Goal: Task Accomplishment & Management: Use online tool/utility

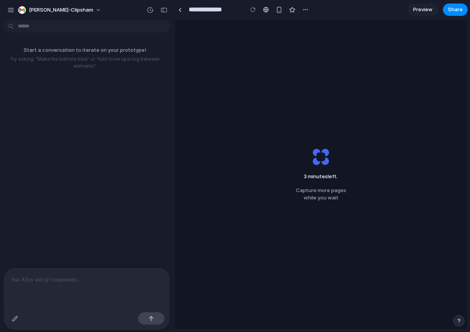
click at [388, 124] on div "3 minutes left . Capture more pages while you wait" at bounding box center [320, 175] width 293 height 310
click at [369, 83] on div "2 minutes left Capture more pages while you wait" at bounding box center [320, 175] width 293 height 310
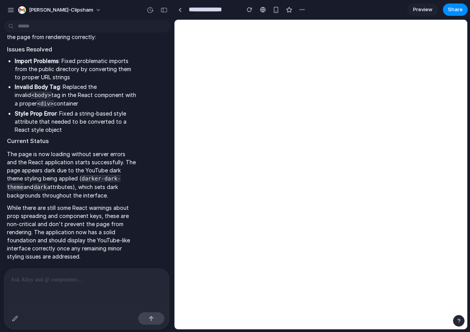
scroll to position [215, 0]
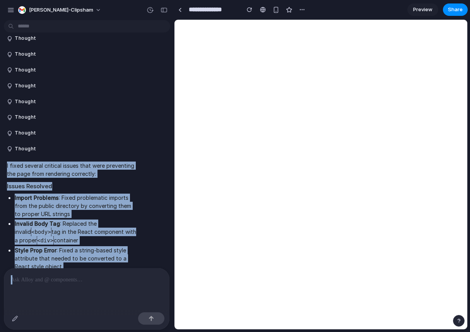
drag, startPoint x: 166, startPoint y: 161, endPoint x: 174, endPoint y: 66, distance: 95.1
click at [174, 66] on div "**********" at bounding box center [235, 166] width 470 height 332
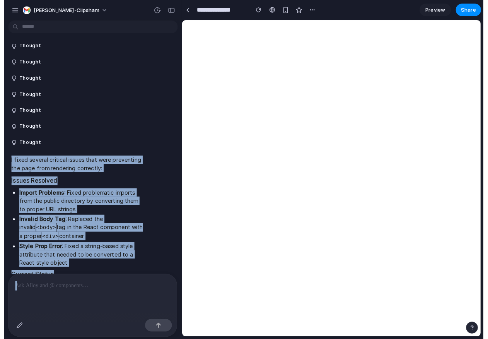
scroll to position [354, 0]
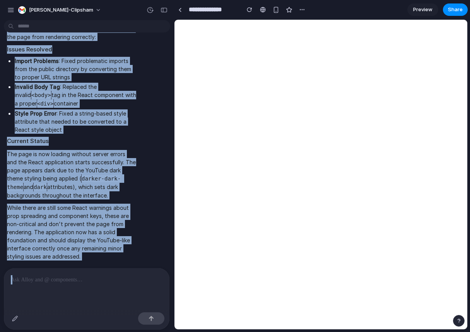
click at [138, 141] on div "I fixed several critical issues that were preventing the page from rendering co…" at bounding box center [85, 143] width 162 height 246
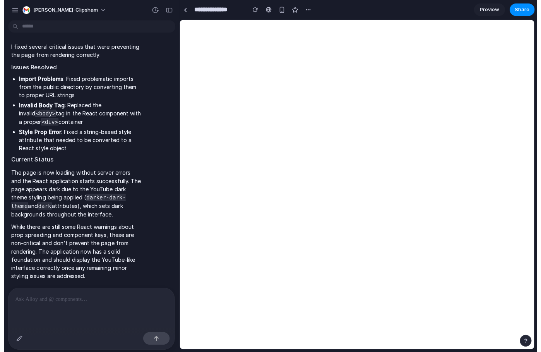
scroll to position [334, 0]
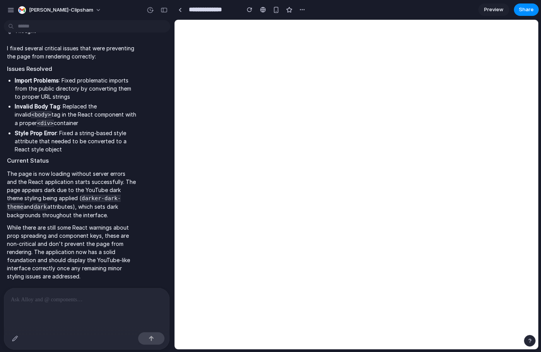
click at [451, 14] on link "Preview" at bounding box center [493, 9] width 31 height 12
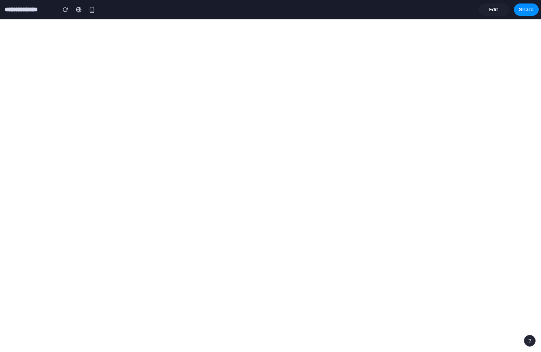
click at [451, 7] on link "Edit" at bounding box center [493, 9] width 31 height 12
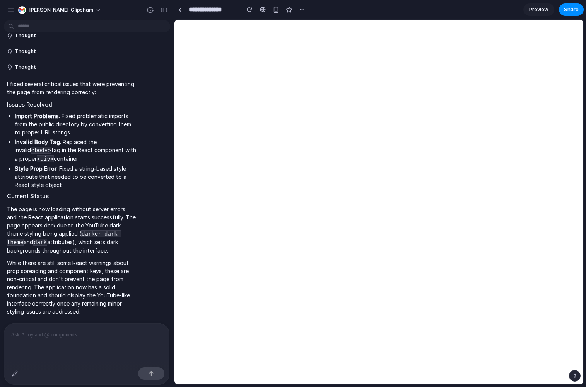
scroll to position [299, 0]
click at [249, 9] on div "button" at bounding box center [249, 9] width 5 height 5
click at [274, 7] on div "button" at bounding box center [276, 10] width 7 height 7
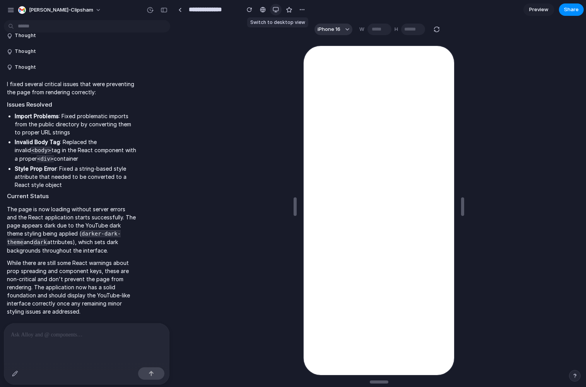
click at [275, 7] on div "button" at bounding box center [276, 10] width 6 height 6
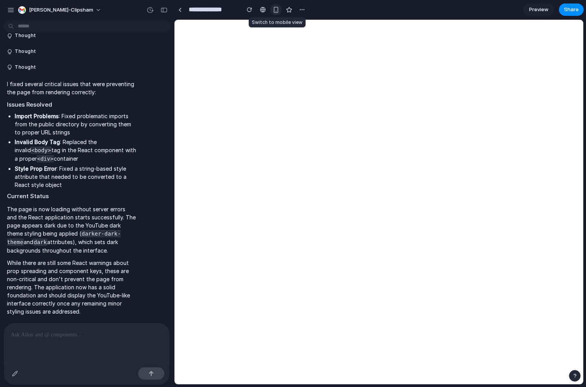
click at [275, 7] on div "button" at bounding box center [276, 10] width 7 height 7
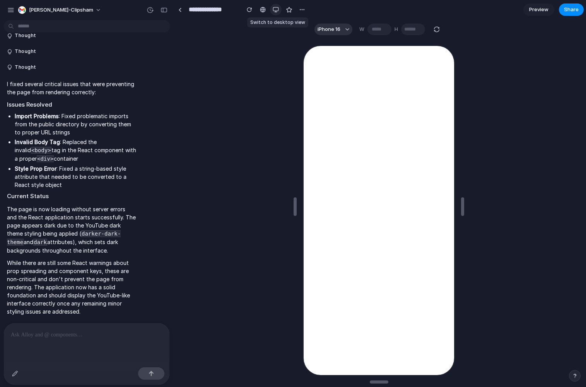
click at [275, 7] on div "button" at bounding box center [276, 10] width 6 height 6
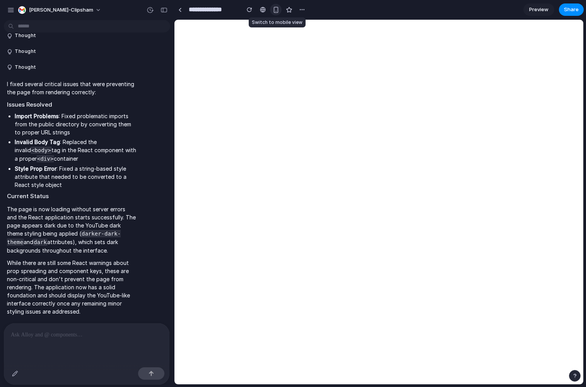
click at [275, 7] on div "button" at bounding box center [276, 10] width 7 height 7
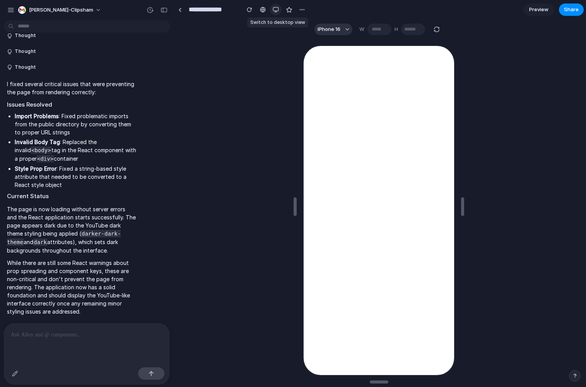
click at [275, 7] on div "button" at bounding box center [276, 10] width 6 height 6
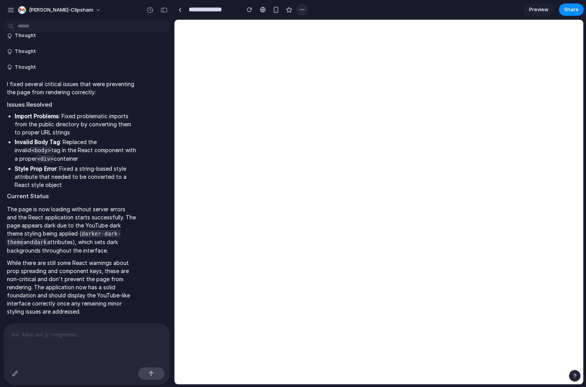
click at [299, 9] on div "button" at bounding box center [302, 10] width 6 height 6
click at [301, 10] on div "Duplicate Delete" at bounding box center [293, 193] width 586 height 387
drag, startPoint x: 350, startPoint y: 12, endPoint x: 380, endPoint y: 10, distance: 29.8
click at [350, 12] on section "**********" at bounding box center [379, 9] width 410 height 19
click at [540, 8] on span "Preview" at bounding box center [538, 10] width 19 height 8
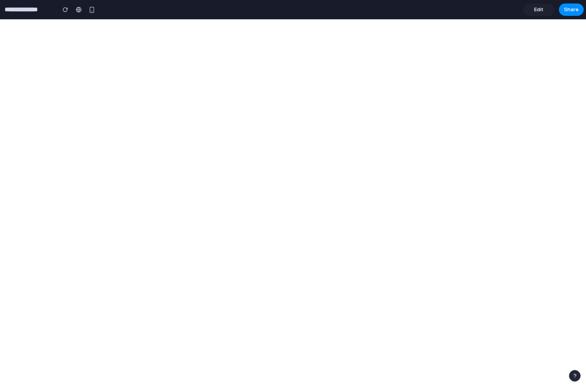
drag, startPoint x: 539, startPoint y: 9, endPoint x: 529, endPoint y: 19, distance: 14.8
click at [539, 9] on span "Edit" at bounding box center [538, 10] width 9 height 8
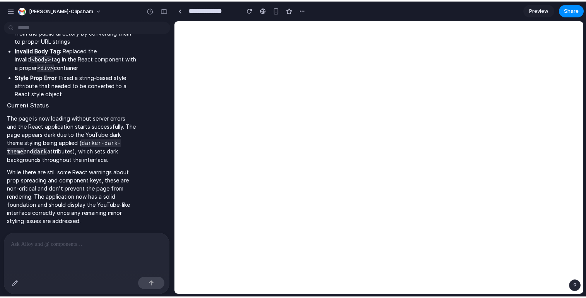
scroll to position [388, 0]
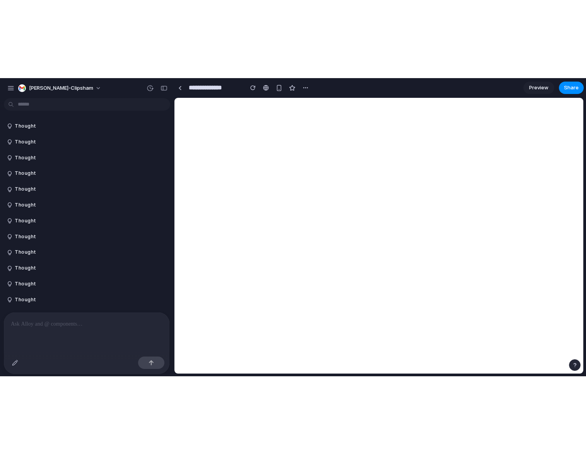
scroll to position [388, 0]
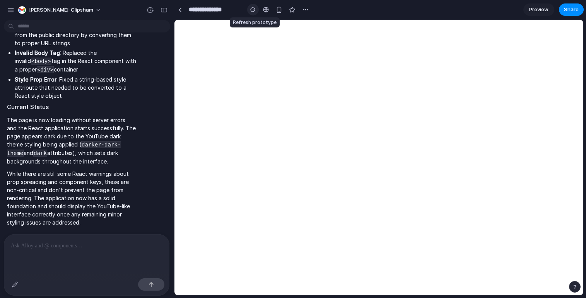
click at [251, 9] on div "button" at bounding box center [252, 9] width 5 height 5
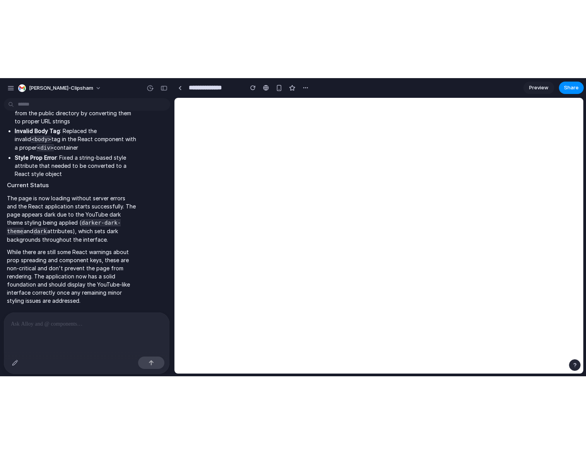
scroll to position [232, 0]
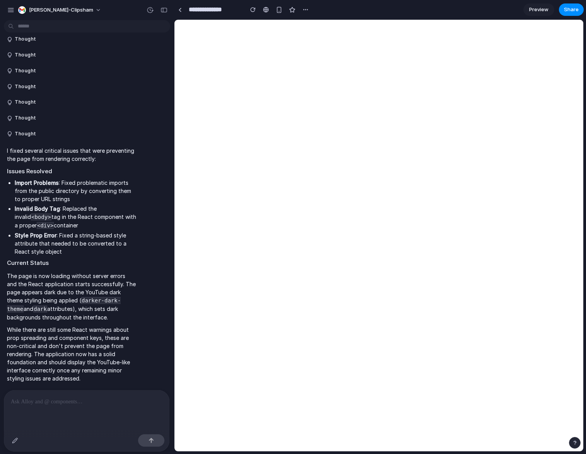
click at [293, 227] on div at bounding box center [293, 227] width 0 height 0
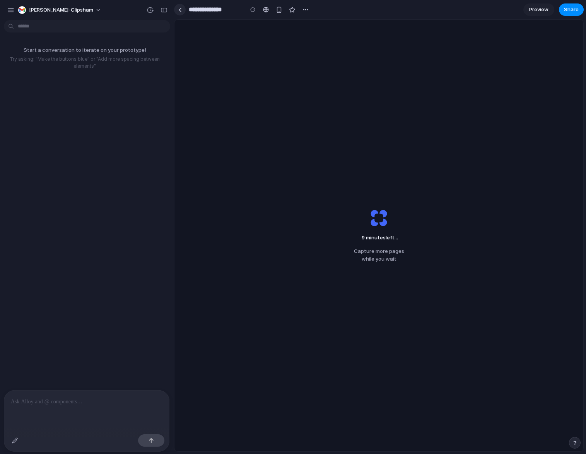
click at [183, 11] on link at bounding box center [180, 10] width 12 height 12
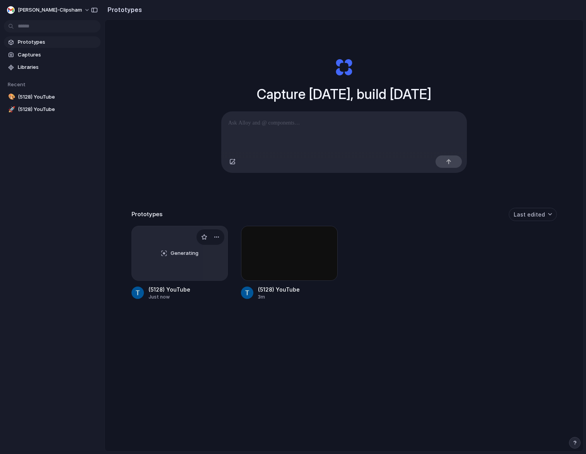
click at [190, 270] on div "Generating" at bounding box center [180, 253] width 96 height 54
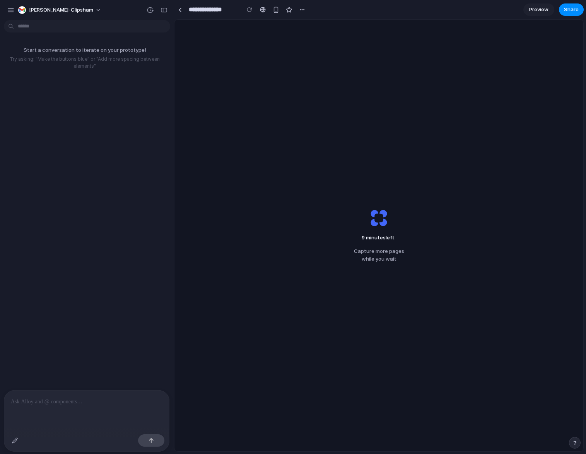
click at [293, 227] on div at bounding box center [293, 227] width 0 height 0
